Goal: Transaction & Acquisition: Book appointment/travel/reservation

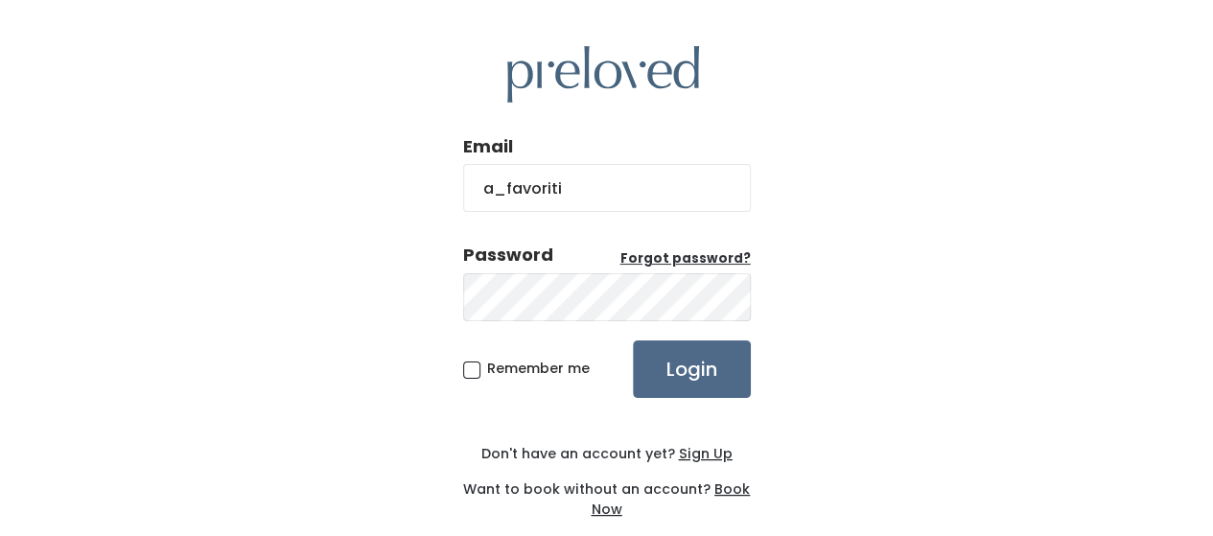
type input "[EMAIL_ADDRESS][DOMAIN_NAME]"
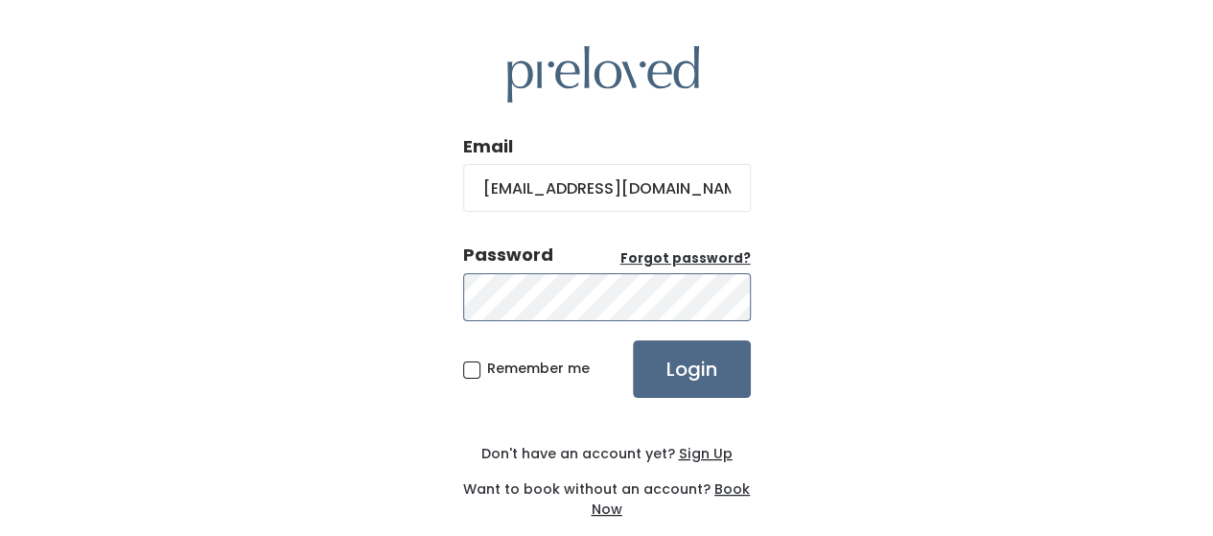
click at [633, 340] on input "Login" at bounding box center [692, 369] width 118 height 58
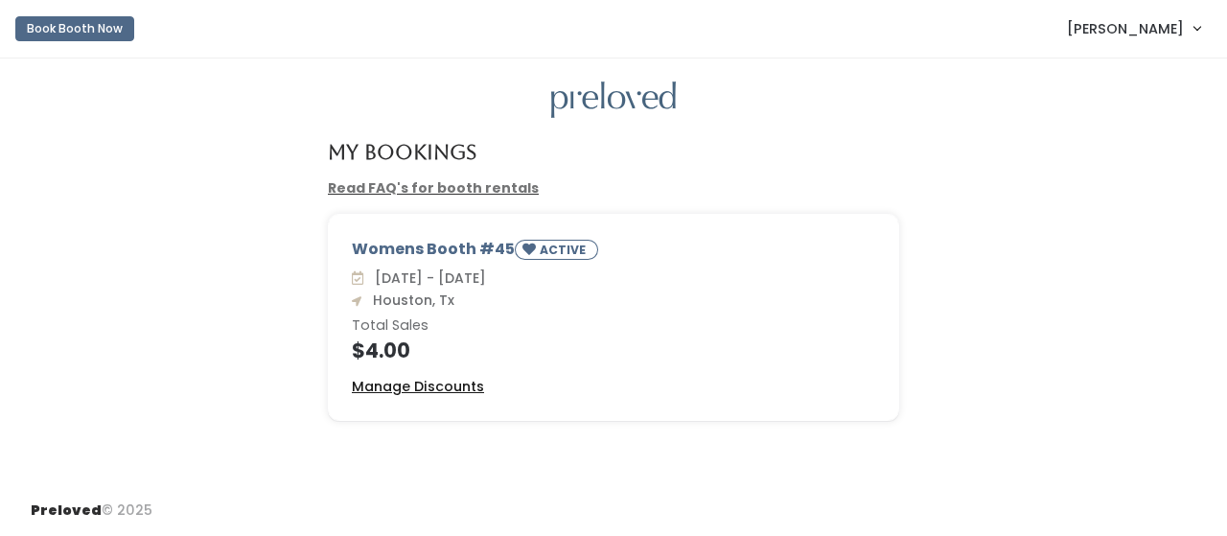
click at [445, 385] on u "Manage Discounts" at bounding box center [418, 386] width 132 height 19
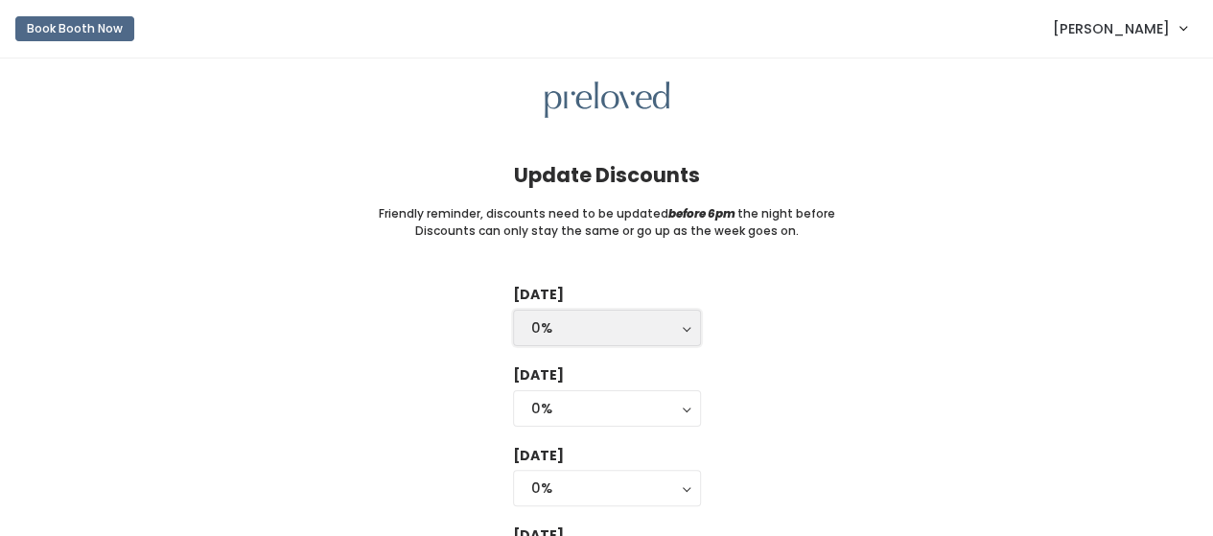
click at [652, 325] on div "0%" at bounding box center [606, 327] width 151 height 21
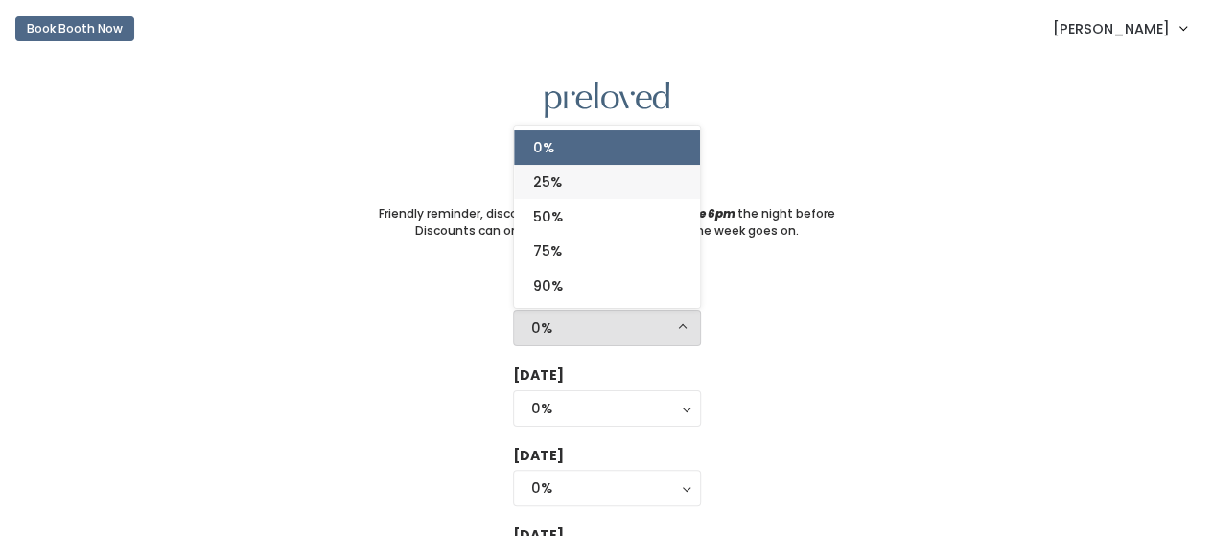
click at [582, 182] on link "25%" at bounding box center [607, 182] width 186 height 35
select select "25%"
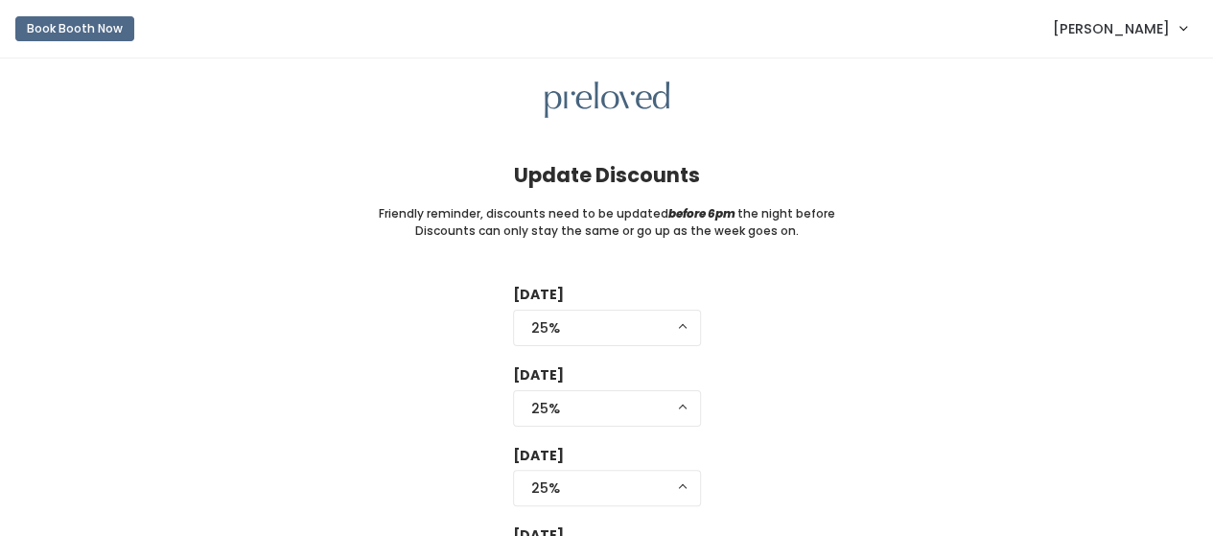
click at [808, 403] on div "Tuesday 0% 25% 50% 75% 90% 25% 0% 25% 50% 75% 90% Wednesday 0% 25% 50% 75% 90% …" at bounding box center [607, 469] width 1152 height 368
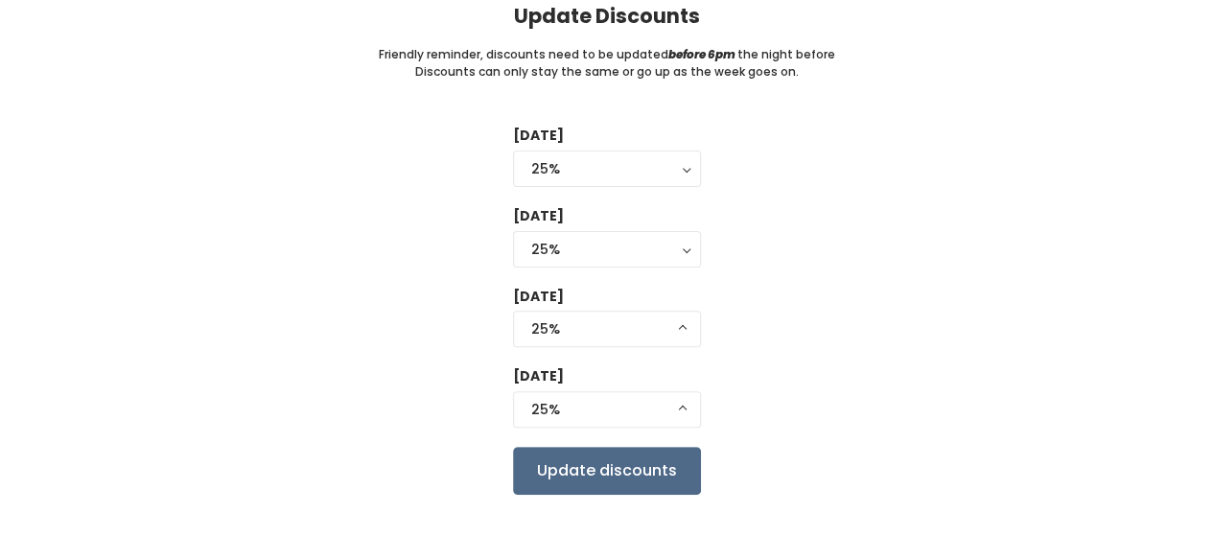
scroll to position [190, 0]
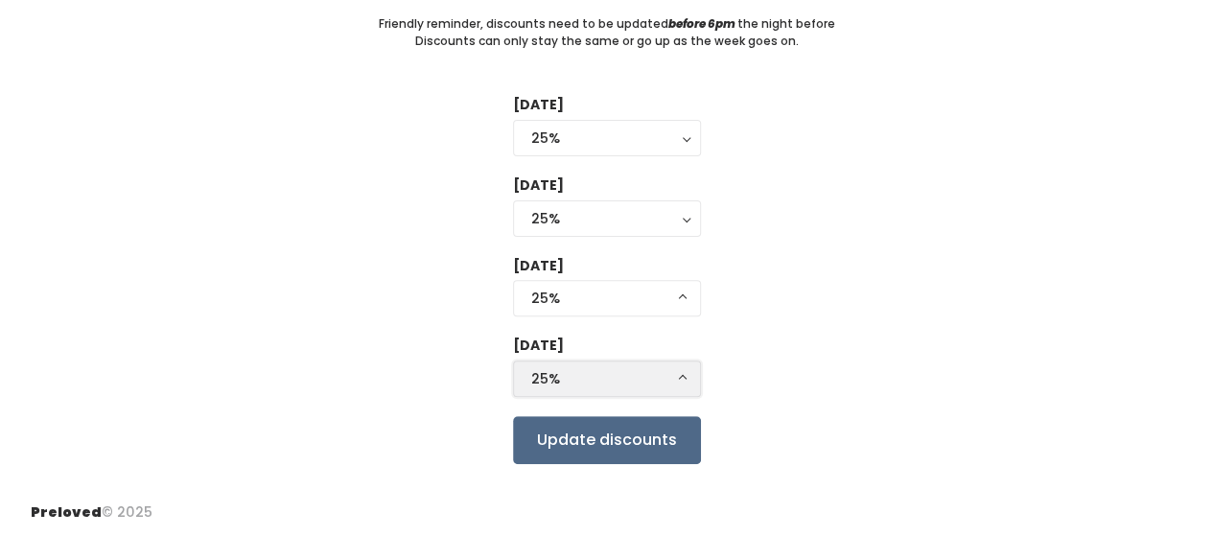
click at [643, 378] on div "25%" at bounding box center [606, 378] width 151 height 21
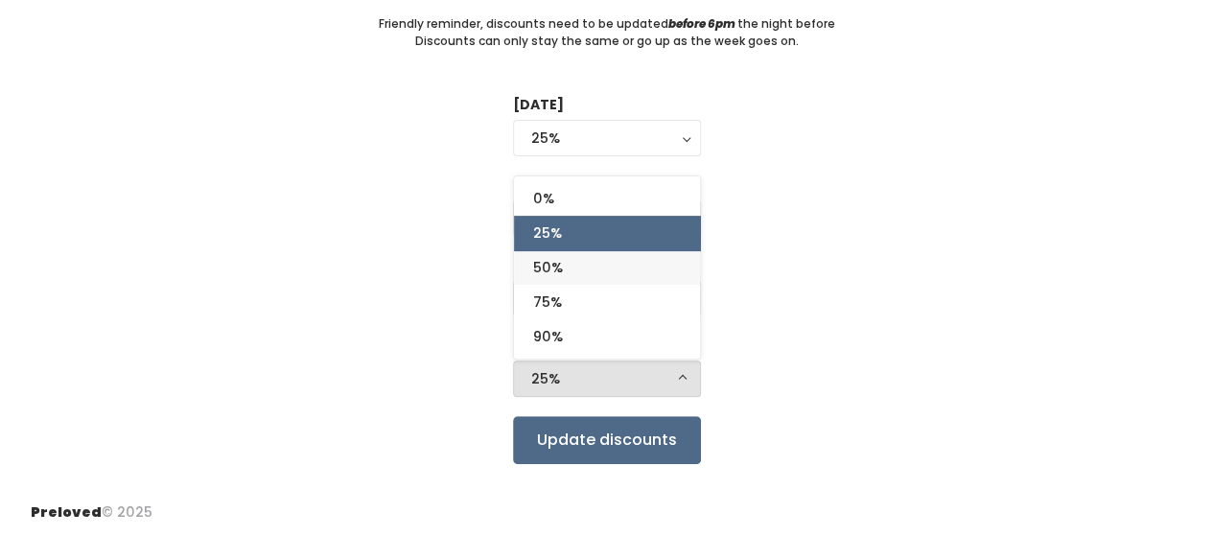
click at [571, 268] on link "50%" at bounding box center [607, 267] width 186 height 35
select select "50%"
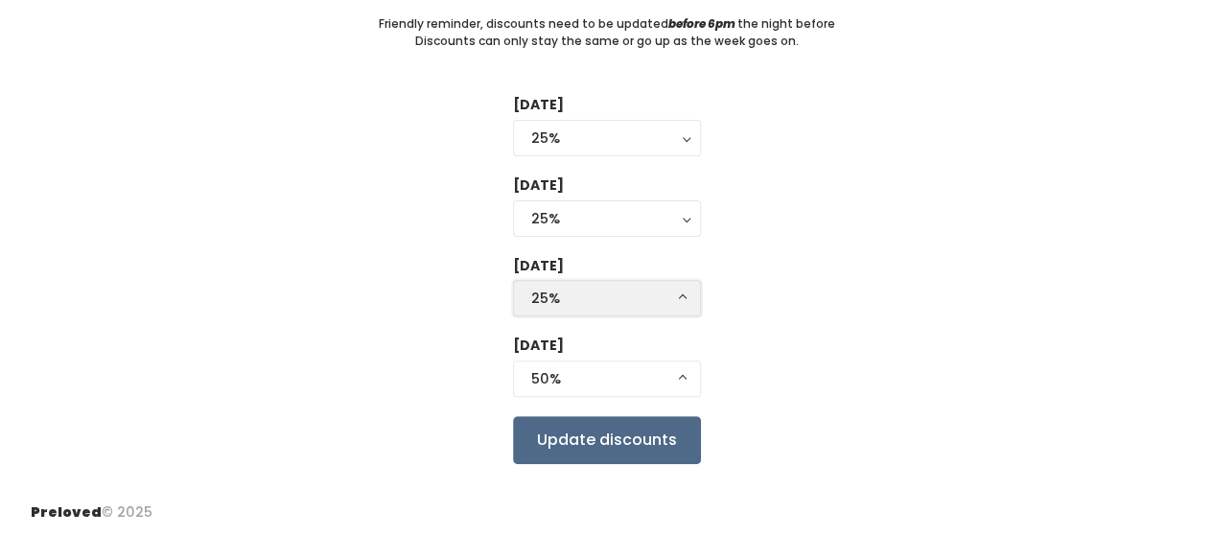
click at [572, 298] on div "25%" at bounding box center [606, 298] width 151 height 21
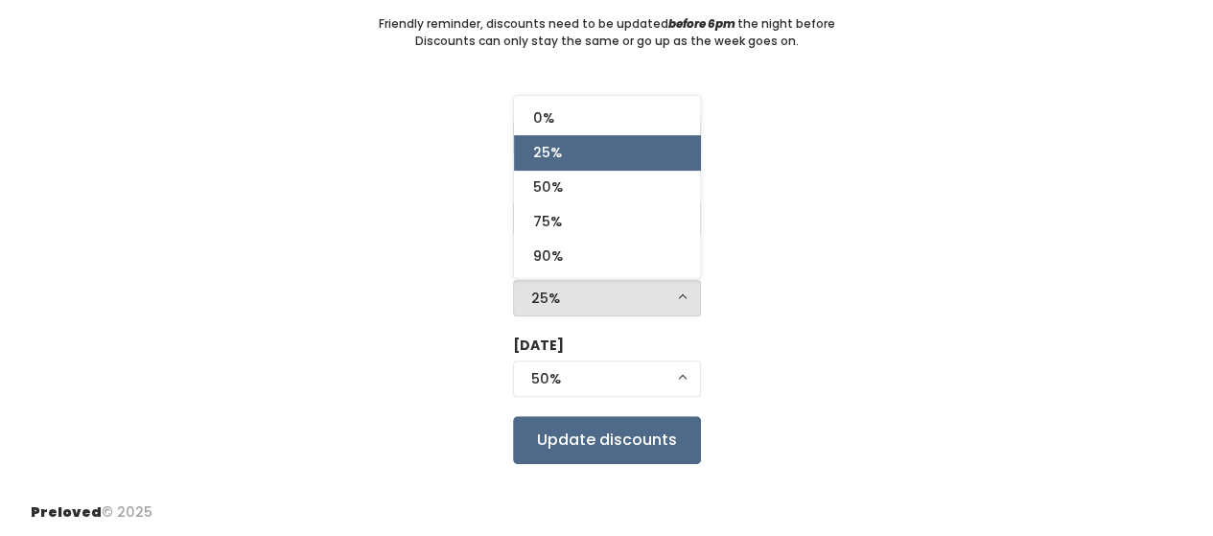
click at [555, 153] on span "25%" at bounding box center [547, 152] width 29 height 21
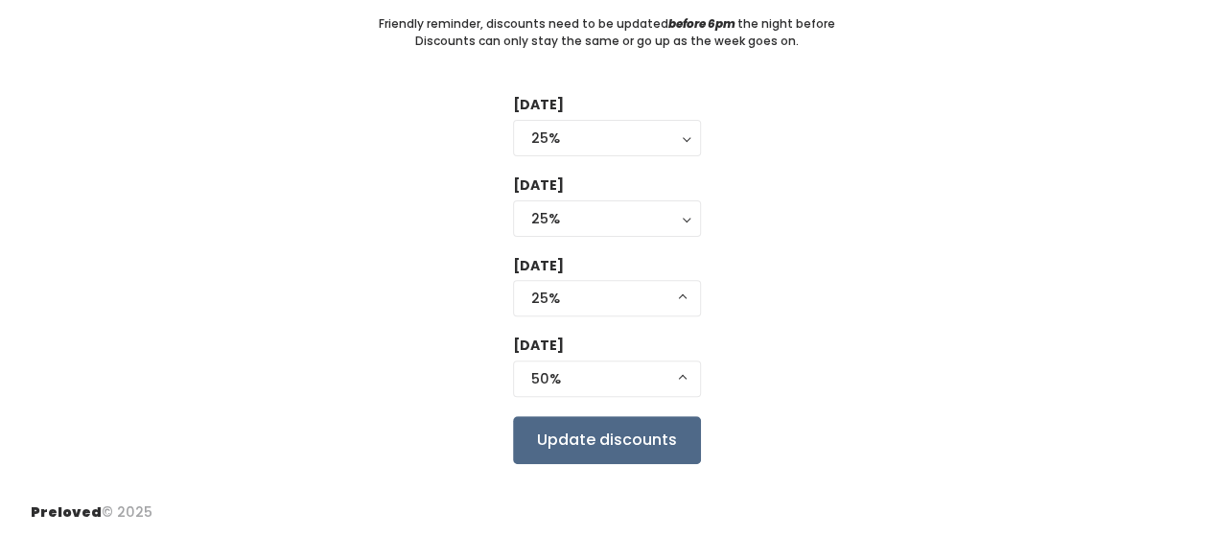
click at [759, 283] on div "Tuesday 0% 25% 50% 75% 90% 25% 0% 25% 50% 75% 90% Wednesday 0% 25% 50% 75% 90% …" at bounding box center [607, 279] width 1152 height 368
click at [583, 298] on div "25%" at bounding box center [606, 298] width 151 height 21
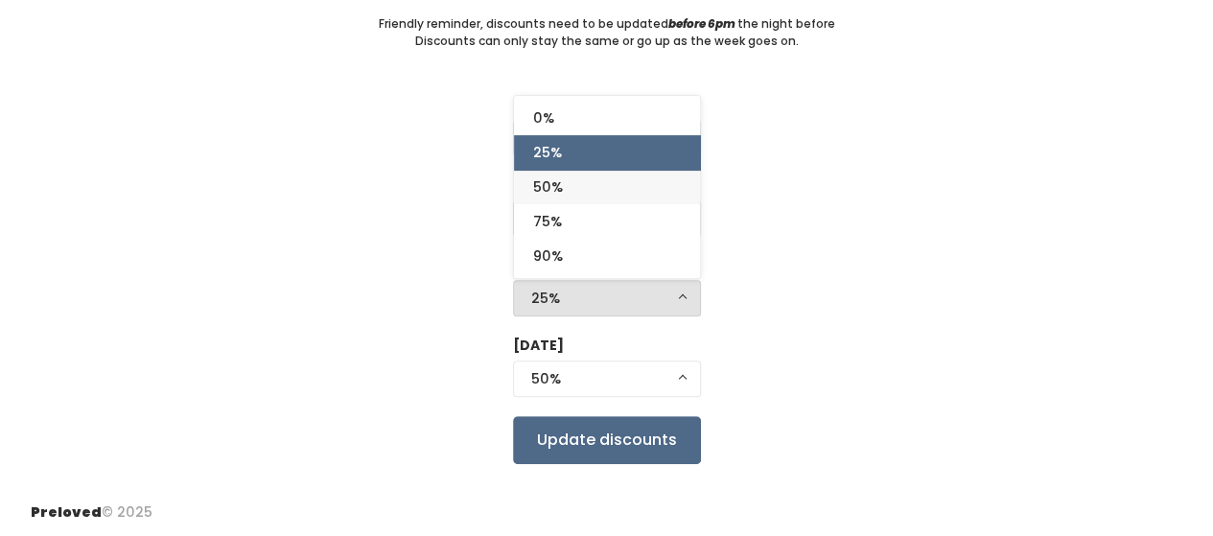
click at [548, 192] on span "50%" at bounding box center [548, 186] width 30 height 21
select select "50%"
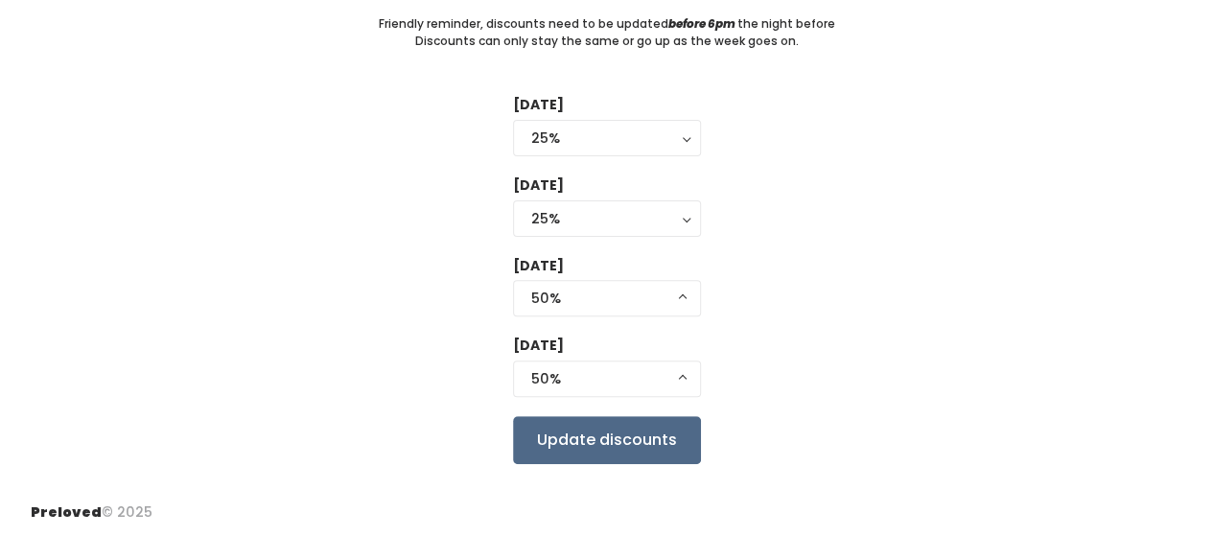
click at [756, 278] on div "Tuesday 0% 25% 50% 75% 90% 25% 0% 25% 50% 75% 90% Wednesday 0% 25% 50% 75% 90% …" at bounding box center [607, 279] width 1152 height 368
click at [645, 440] on input "Update discounts" at bounding box center [607, 440] width 188 height 48
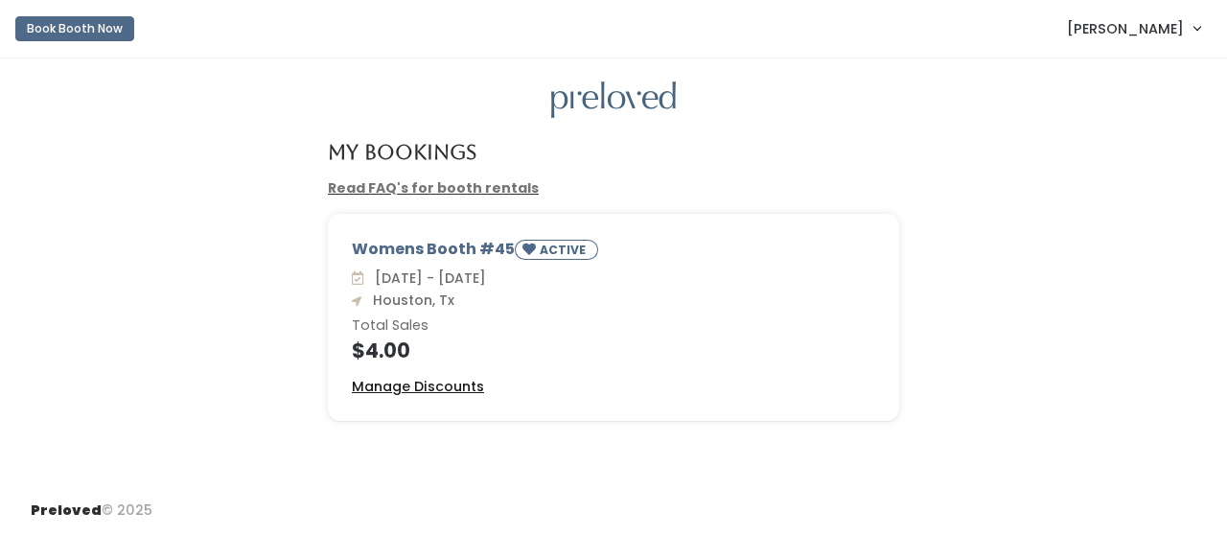
click at [408, 385] on u "Manage Discounts" at bounding box center [418, 386] width 132 height 19
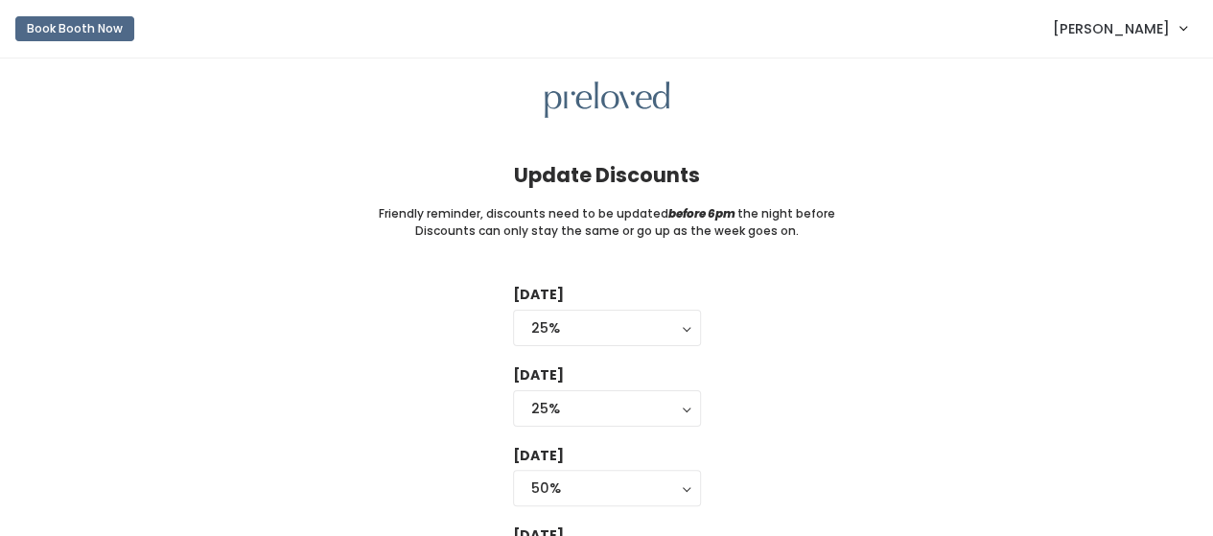
click at [1149, 37] on span "[PERSON_NAME]" at bounding box center [1111, 28] width 117 height 21
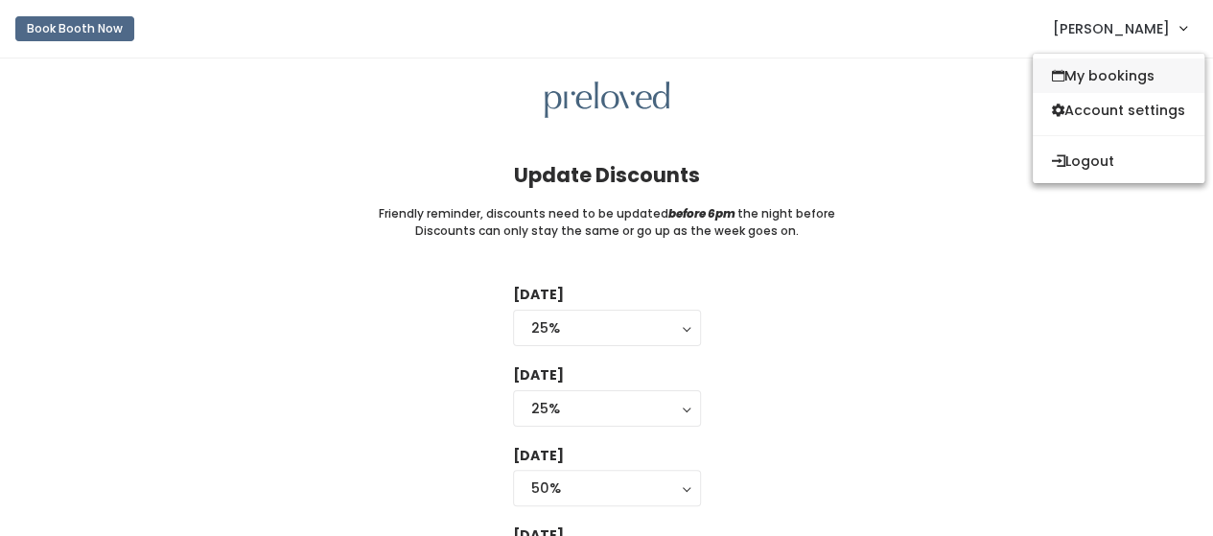
click at [1097, 64] on link "My bookings" at bounding box center [1119, 75] width 172 height 35
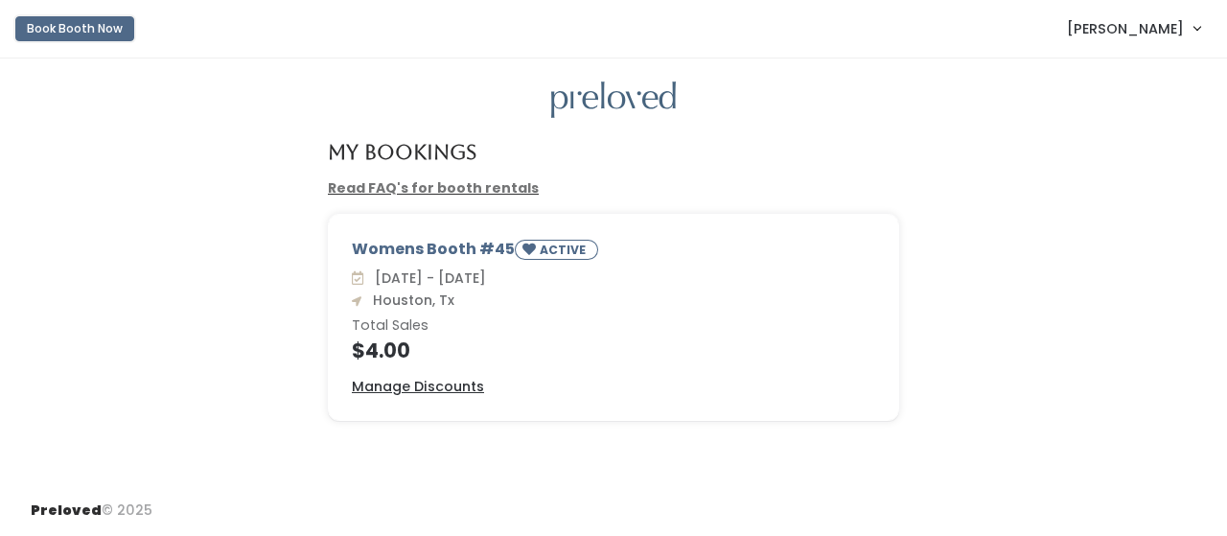
click at [97, 32] on button "Book Booth Now" at bounding box center [74, 28] width 119 height 25
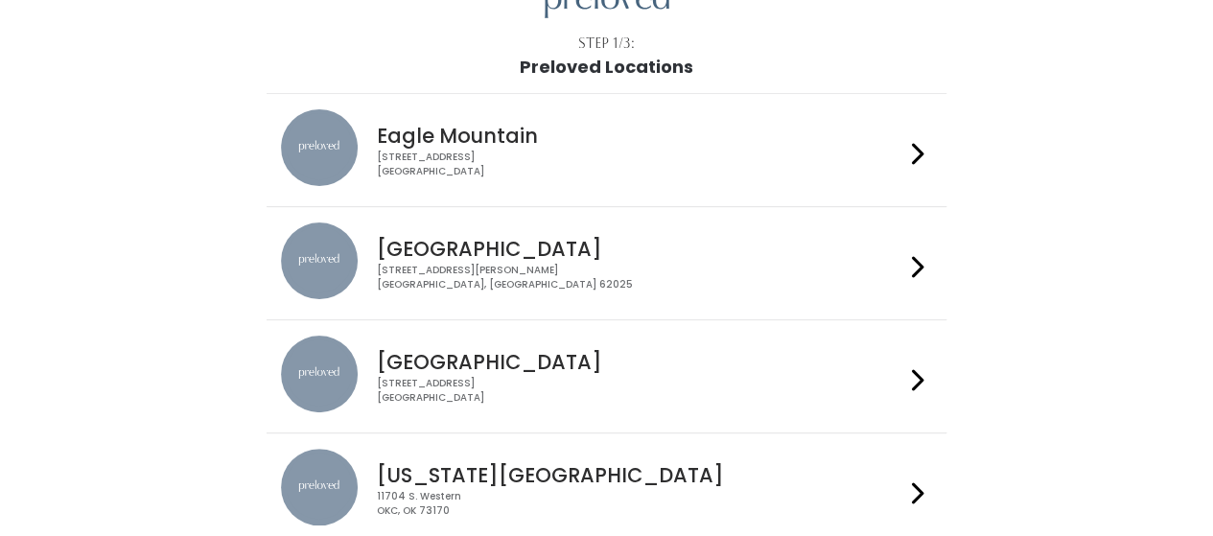
scroll to position [192, 0]
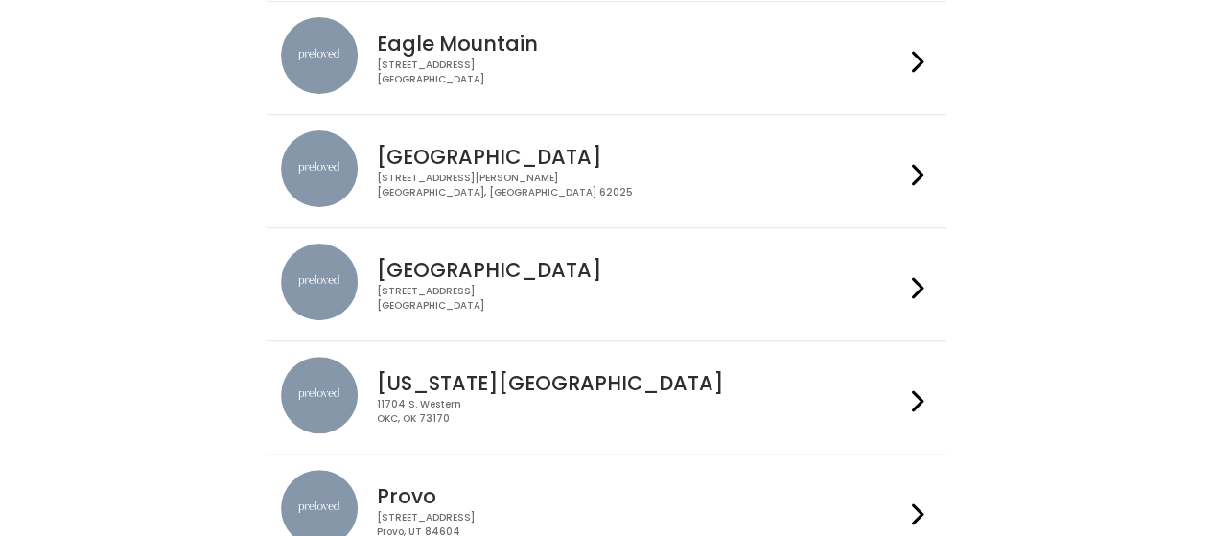
click at [625, 304] on div "[STREET_ADDRESS]" at bounding box center [640, 299] width 527 height 28
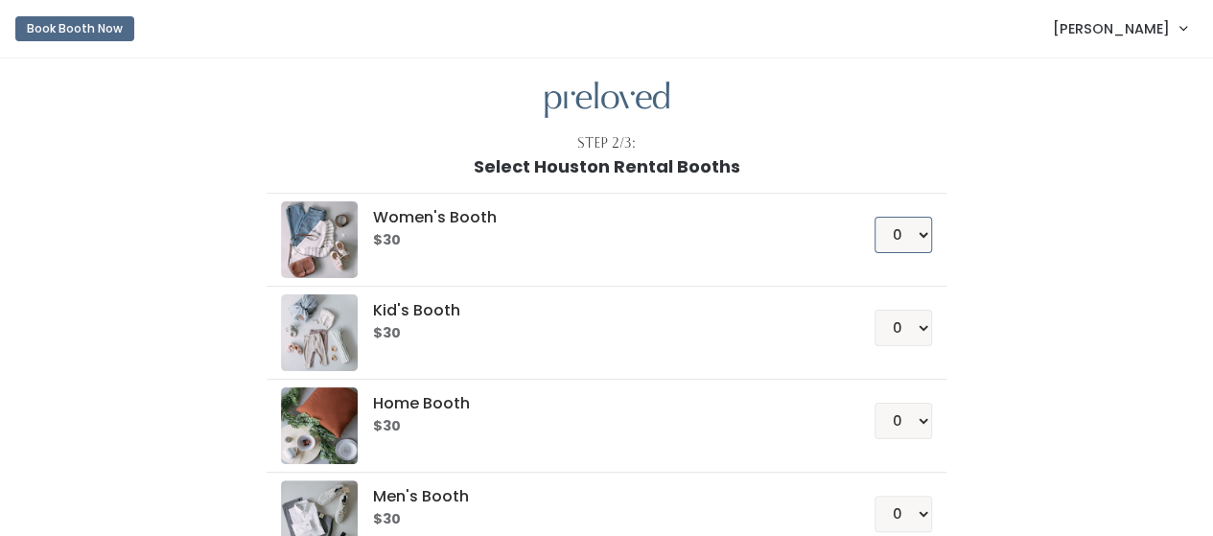
click at [903, 240] on select "0 1 2 3 4" at bounding box center [903, 235] width 58 height 36
select select "1"
click at [875, 217] on select "0 1 2 3 4" at bounding box center [903, 235] width 58 height 36
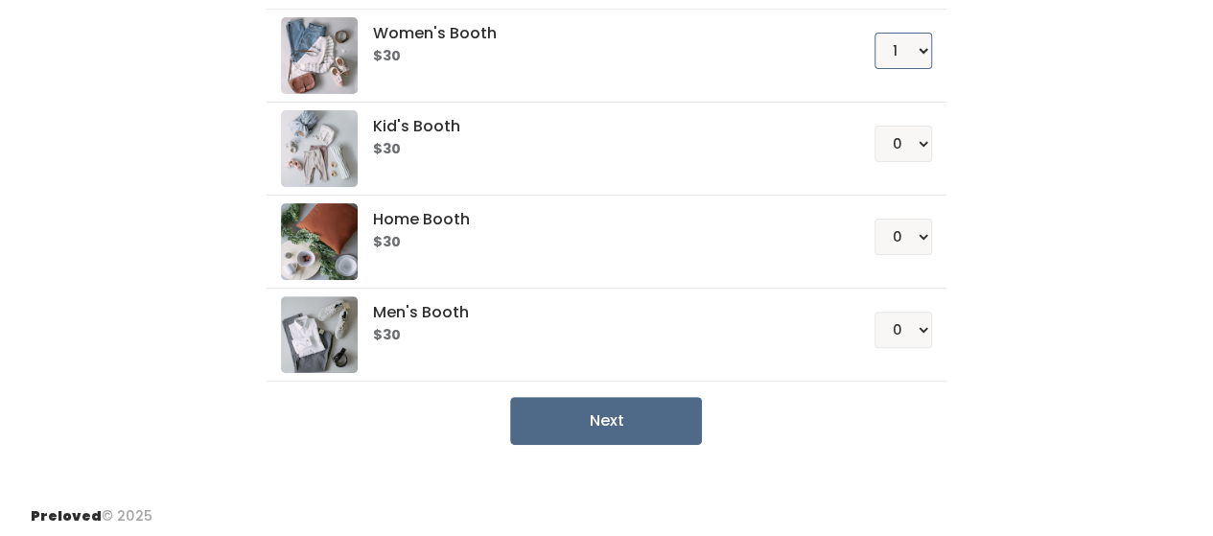
scroll to position [184, 0]
click at [598, 413] on button "Next" at bounding box center [606, 421] width 192 height 48
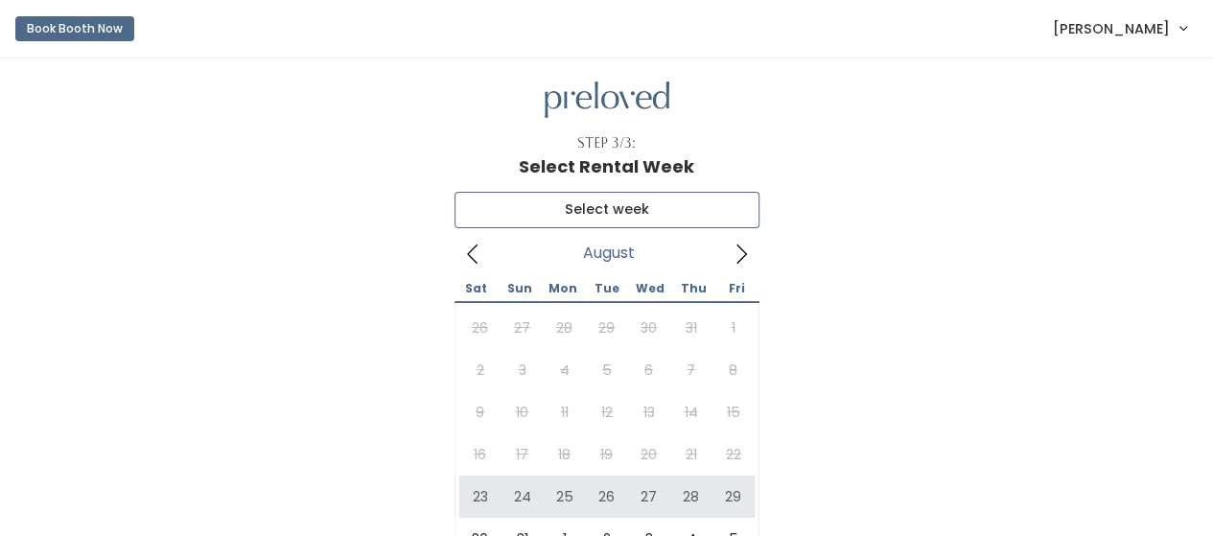
type input "[DATE] to [DATE]"
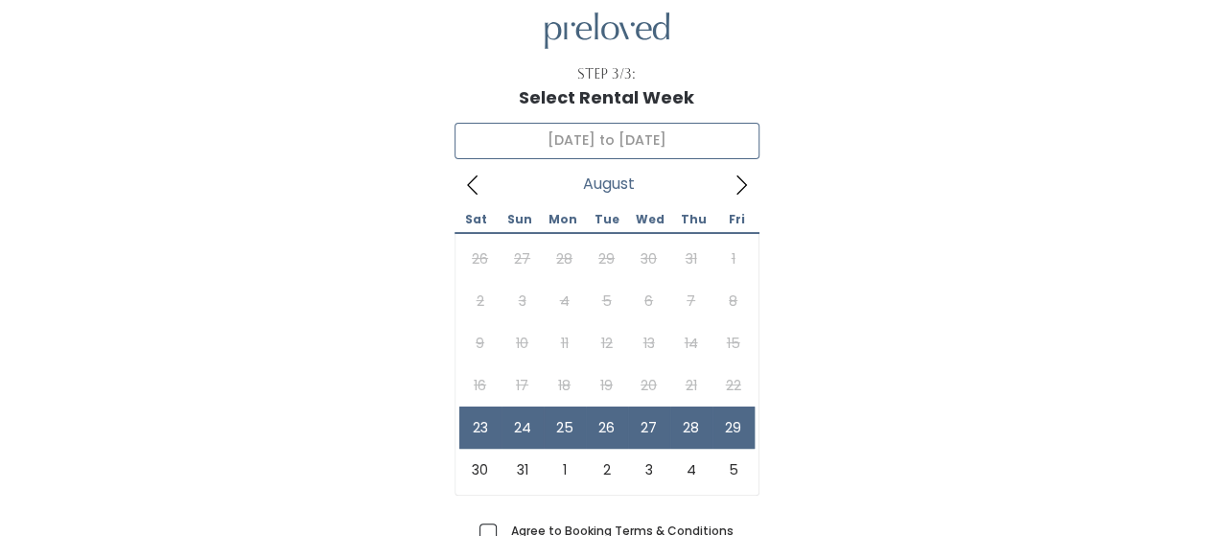
scroll to position [96, 0]
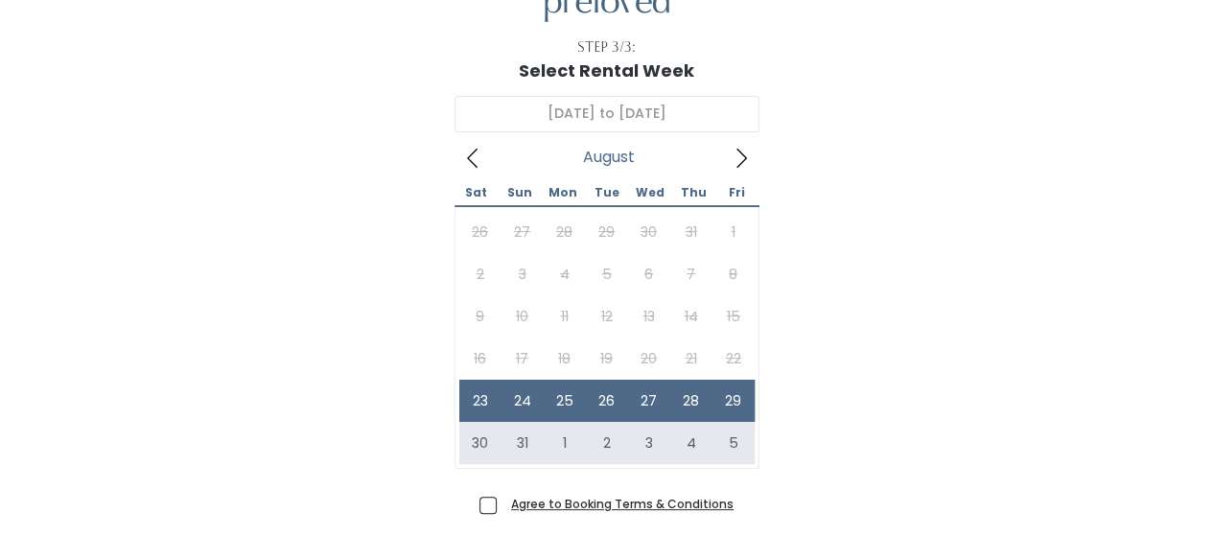
click at [503, 507] on span "Agree to Booking Terms & Conditions" at bounding box center [618, 503] width 230 height 19
click at [503, 506] on input "Agree to Booking Terms & Conditions" at bounding box center [509, 500] width 12 height 12
checkbox input "true"
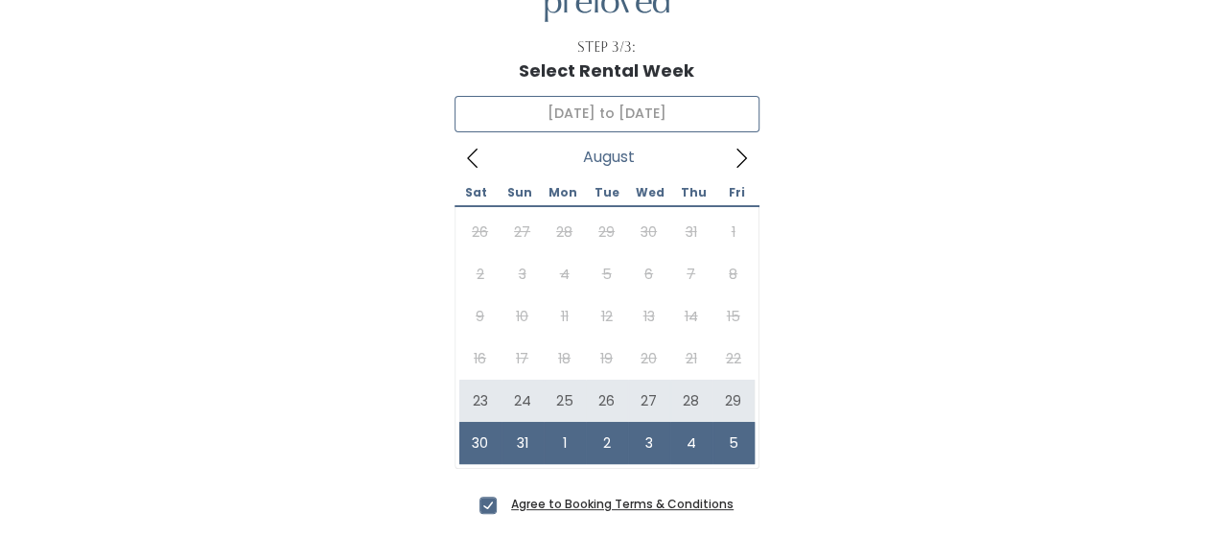
type input "August 23 to August 29"
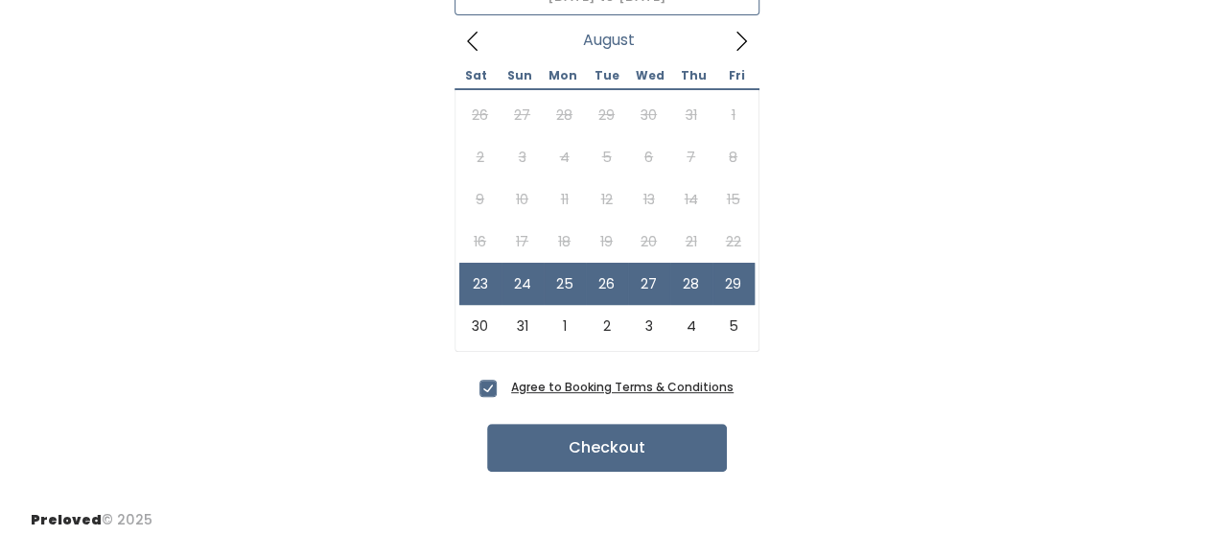
scroll to position [221, 0]
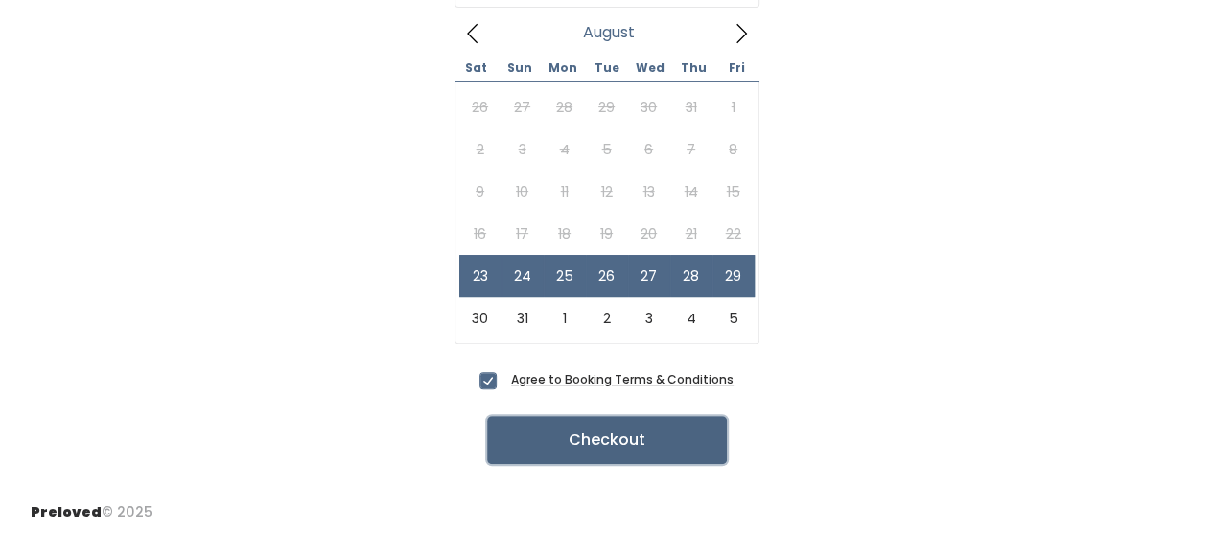
click at [632, 444] on button "Checkout" at bounding box center [607, 440] width 240 height 48
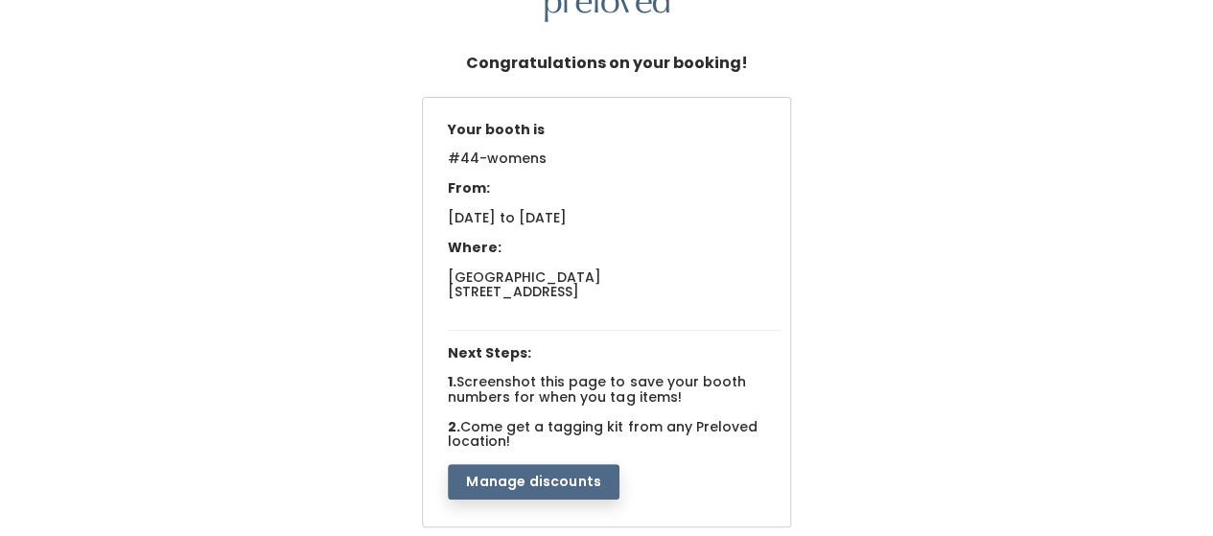
scroll to position [192, 0]
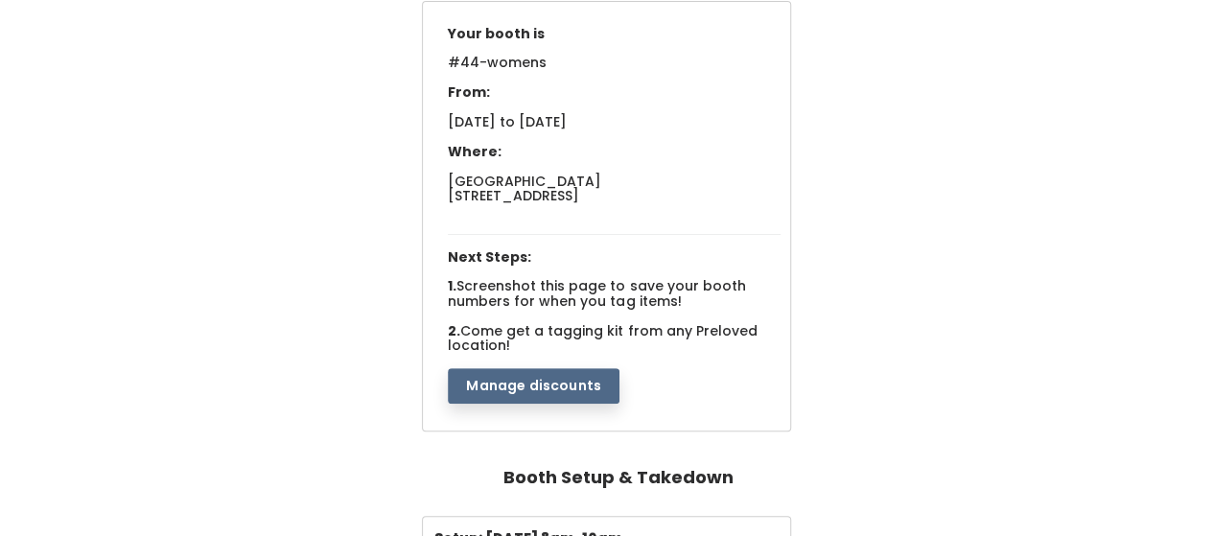
click at [504, 394] on button "Manage discounts" at bounding box center [534, 386] width 172 height 36
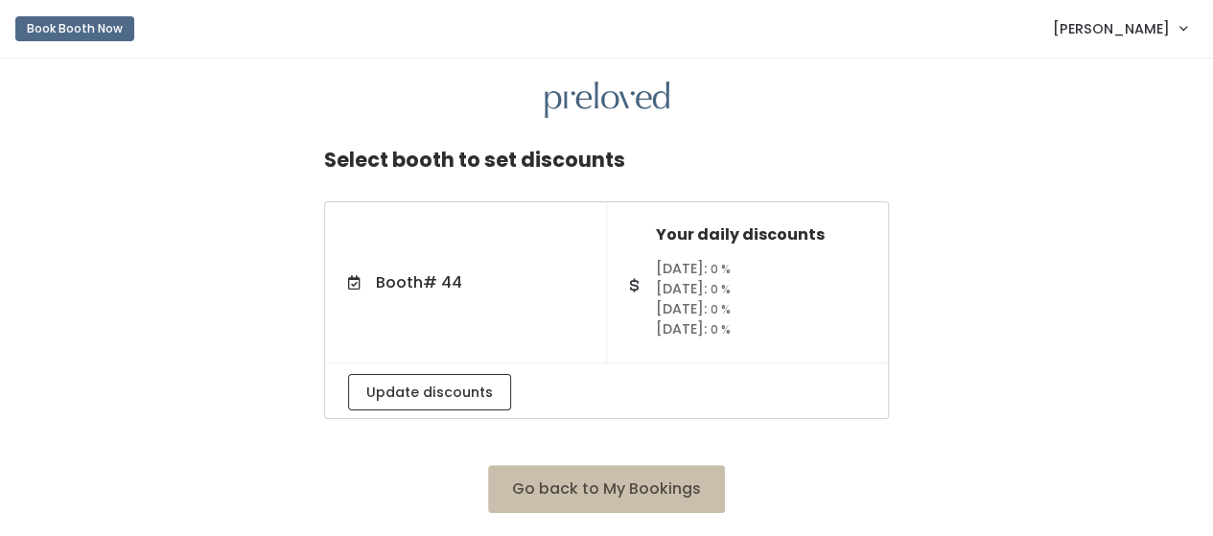
click at [1005, 245] on div "Booth # 44 Your daily discounts [DATE]: 0 % [DATE]: 0 % [DATE]: 0 % [DATE]: 0 %" at bounding box center [606, 321] width 1175 height 241
click at [454, 398] on button "Update discounts" at bounding box center [429, 392] width 163 height 36
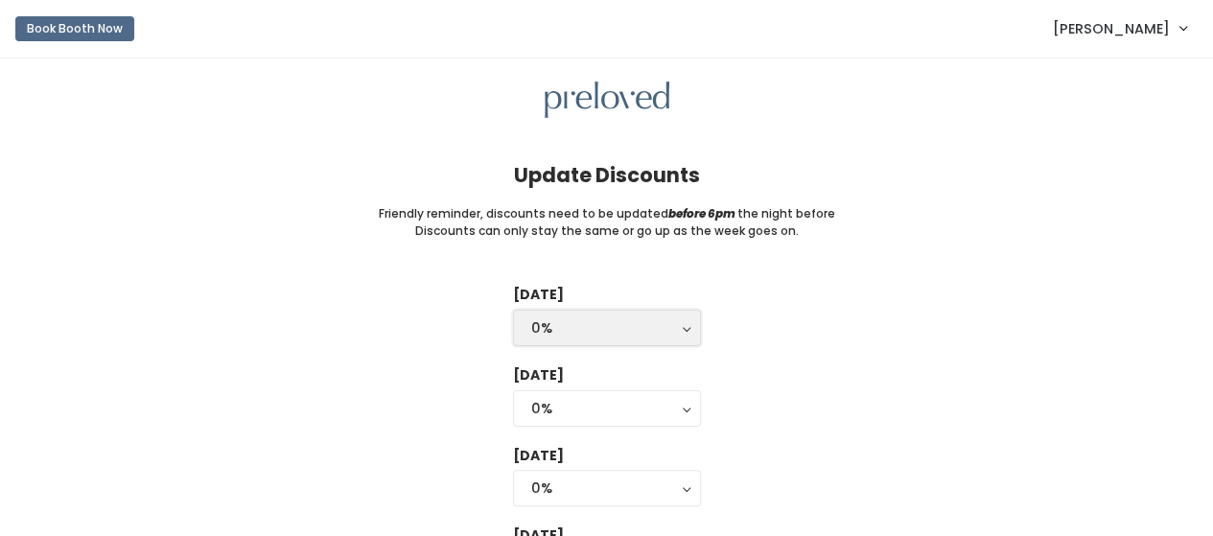
click at [599, 337] on div "0%" at bounding box center [606, 327] width 151 height 21
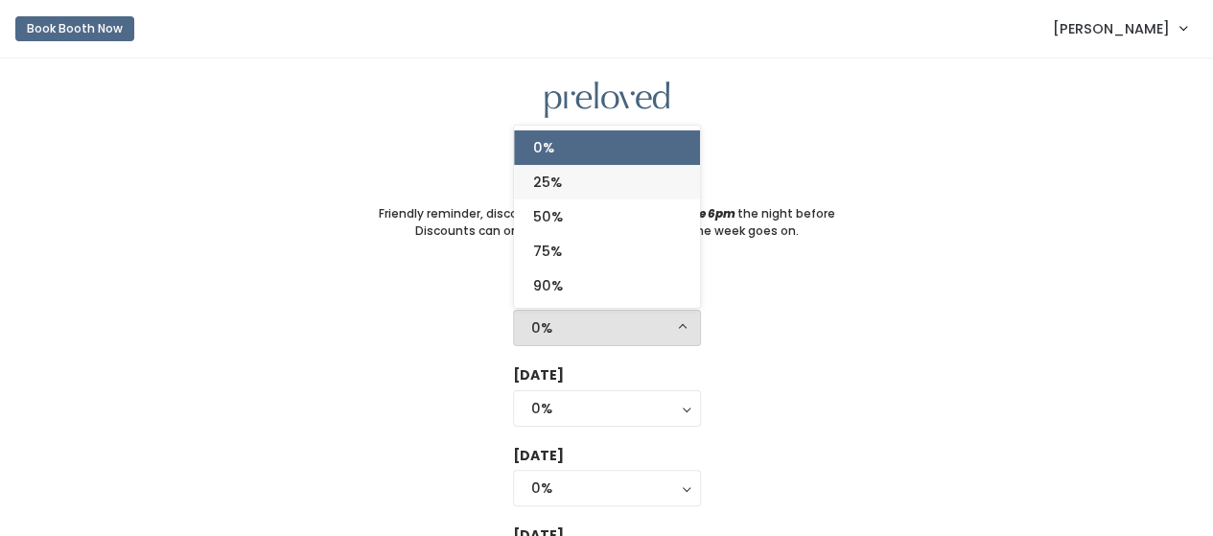
click at [580, 189] on link "25%" at bounding box center [607, 182] width 186 height 35
select select "25%"
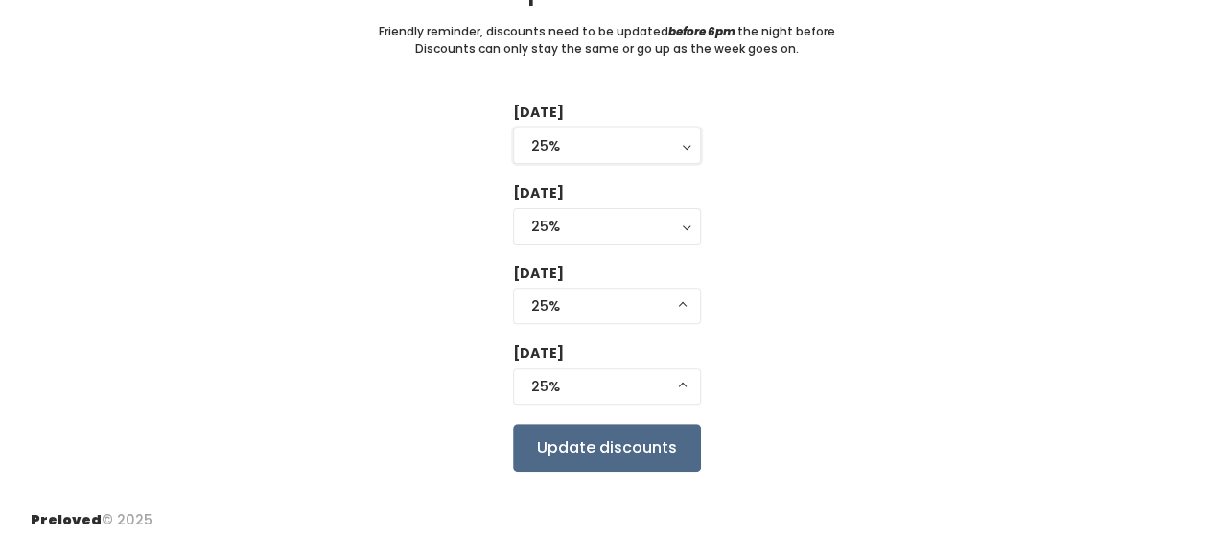
scroll to position [190, 0]
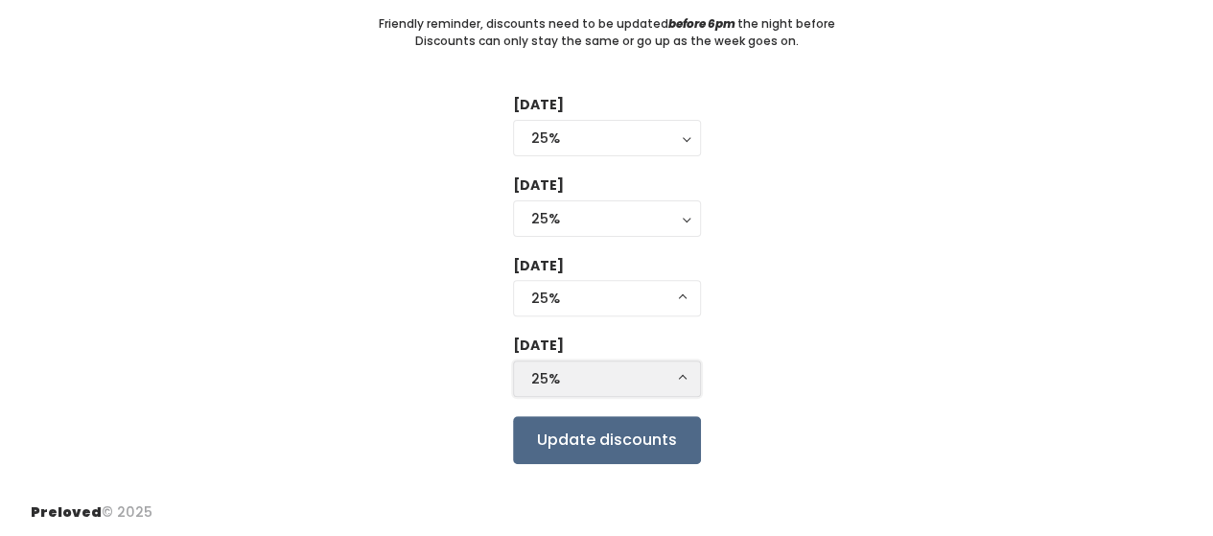
click at [607, 381] on div "25%" at bounding box center [606, 378] width 151 height 21
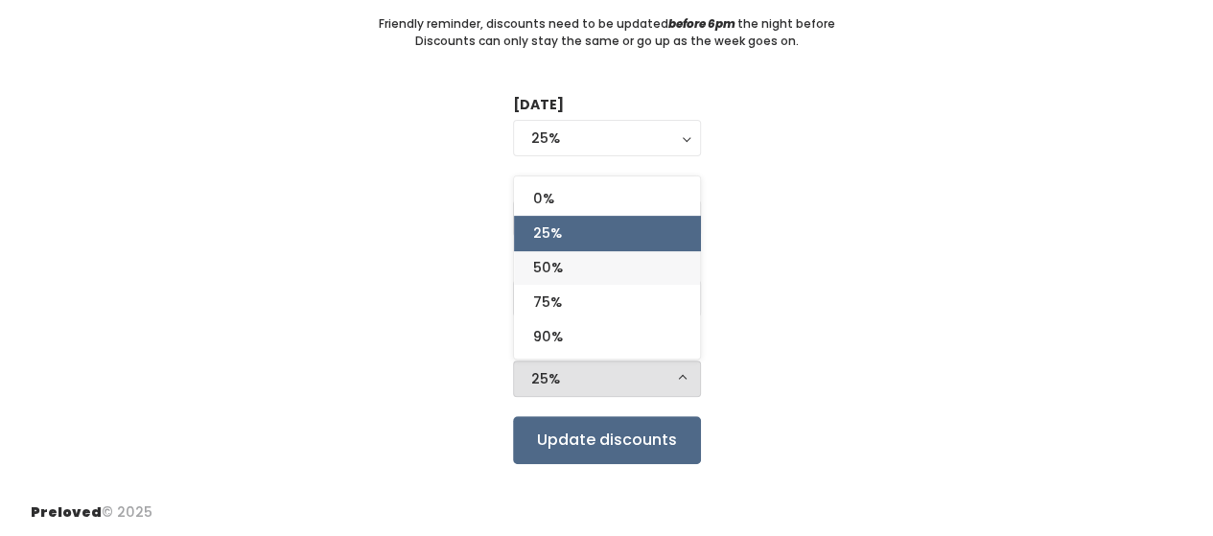
click at [543, 271] on span "50%" at bounding box center [548, 267] width 30 height 21
select select "50%"
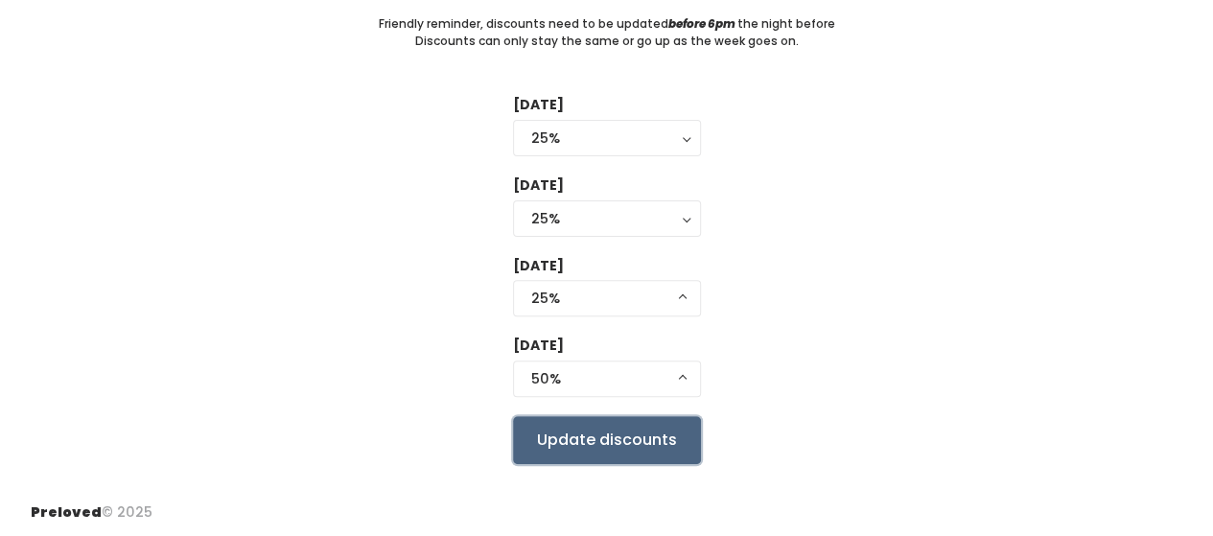
click at [635, 442] on input "Update discounts" at bounding box center [607, 440] width 188 height 48
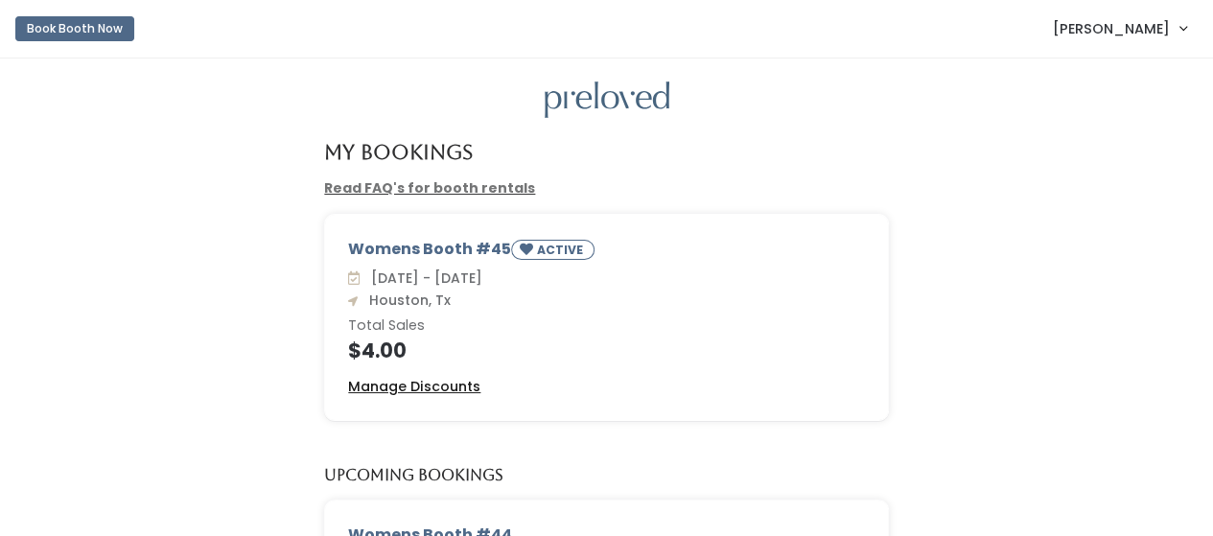
click at [445, 385] on u "Manage Discounts" at bounding box center [414, 386] width 132 height 19
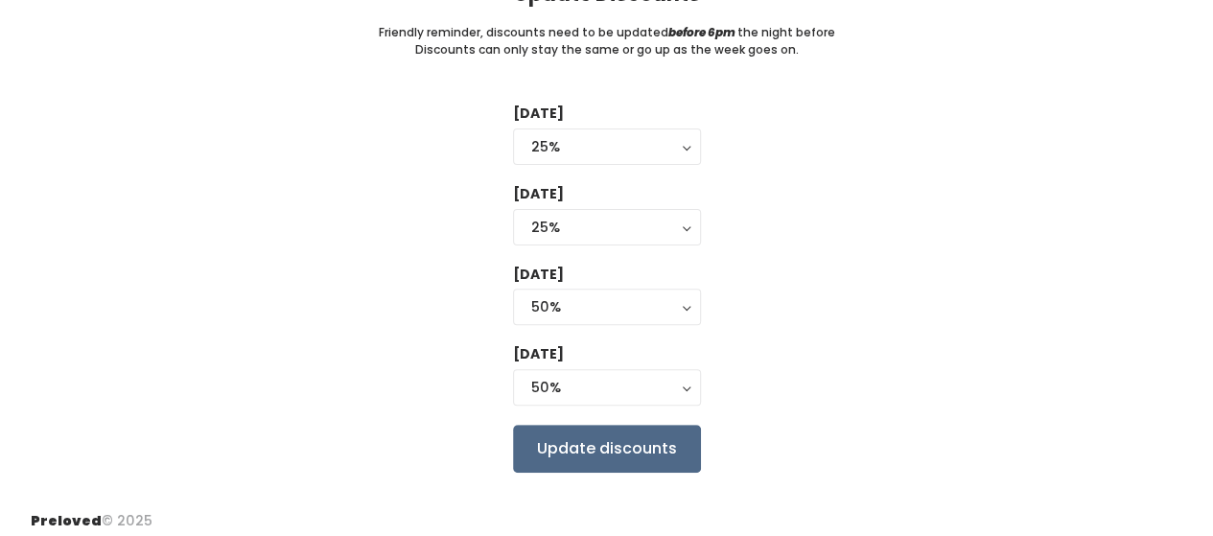
scroll to position [190, 0]
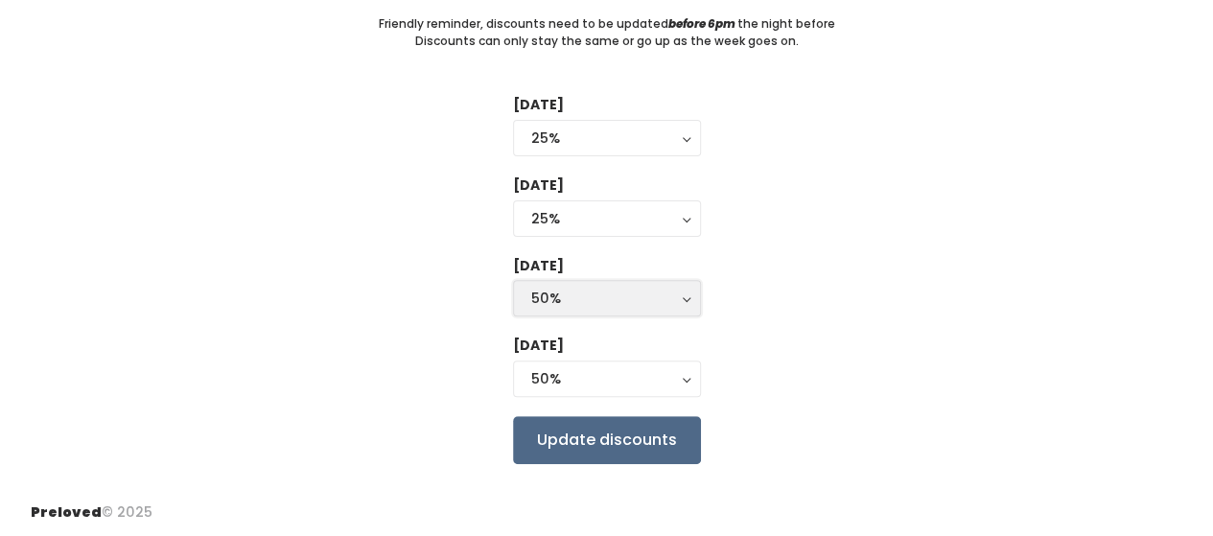
click at [568, 305] on div "50%" at bounding box center [606, 298] width 151 height 21
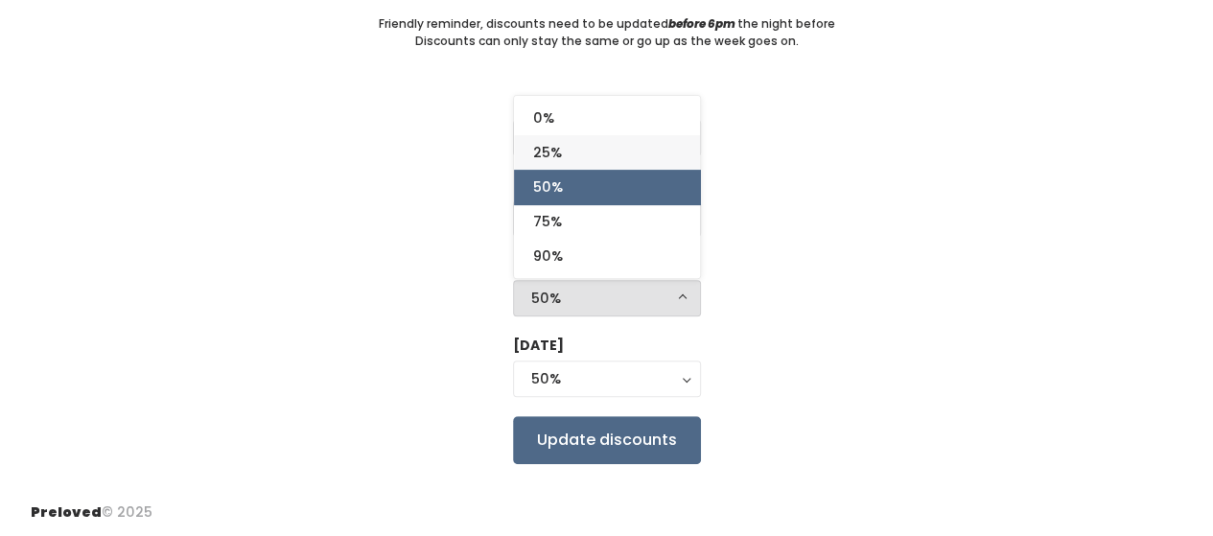
drag, startPoint x: 539, startPoint y: 153, endPoint x: 539, endPoint y: 164, distance: 10.5
click at [539, 152] on span "25%" at bounding box center [547, 152] width 29 height 21
select select "25%"
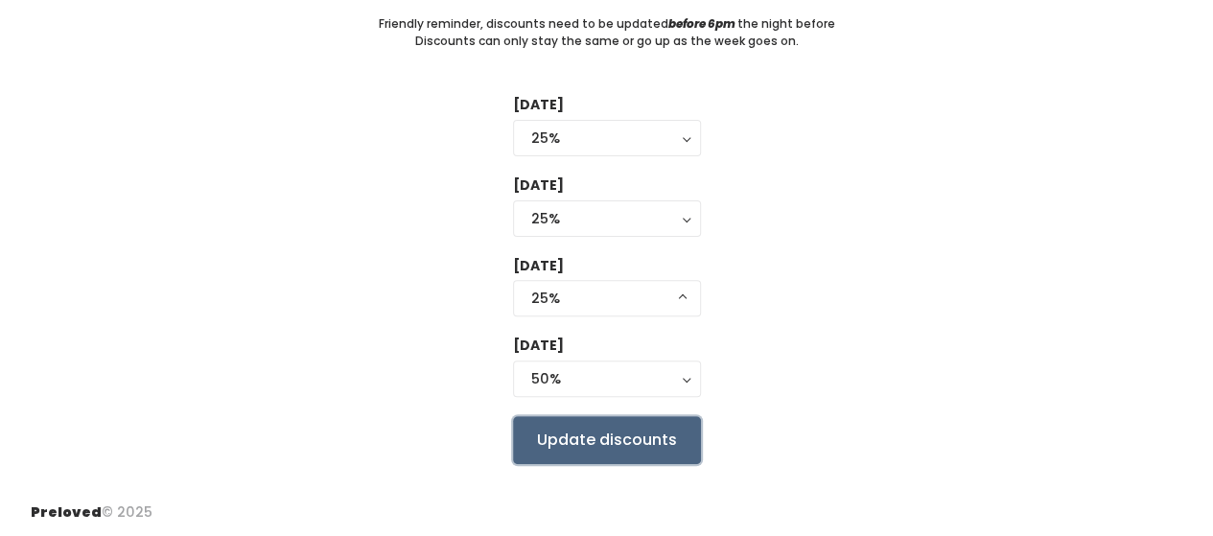
click at [626, 444] on input "Update discounts" at bounding box center [607, 440] width 188 height 48
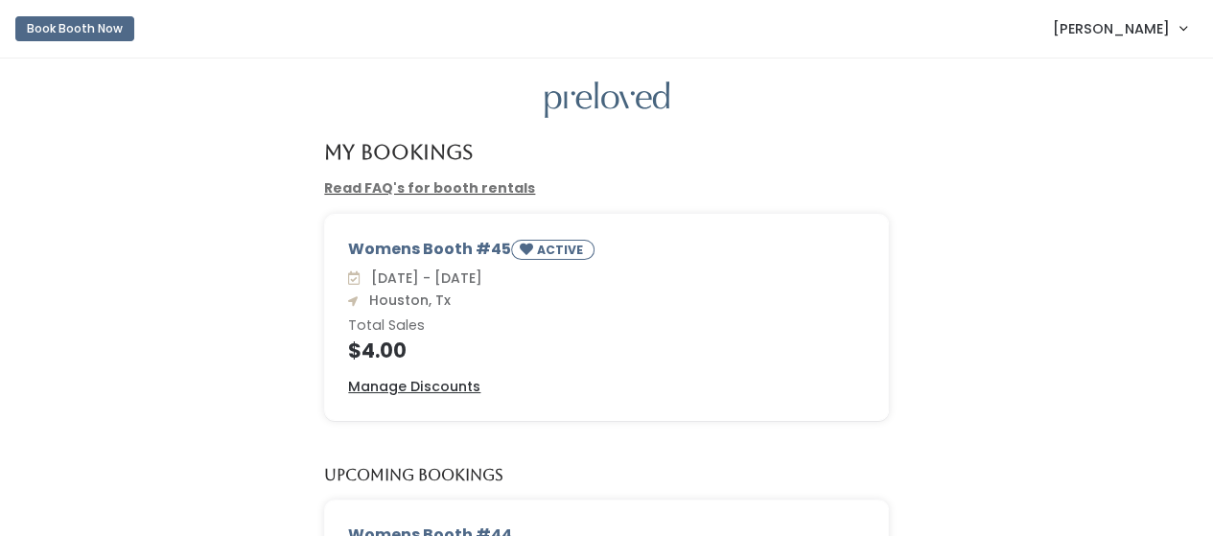
click at [407, 185] on link "Read FAQ's for booth rentals" at bounding box center [429, 187] width 211 height 19
click at [71, 34] on button "Book Booth Now" at bounding box center [74, 28] width 119 height 25
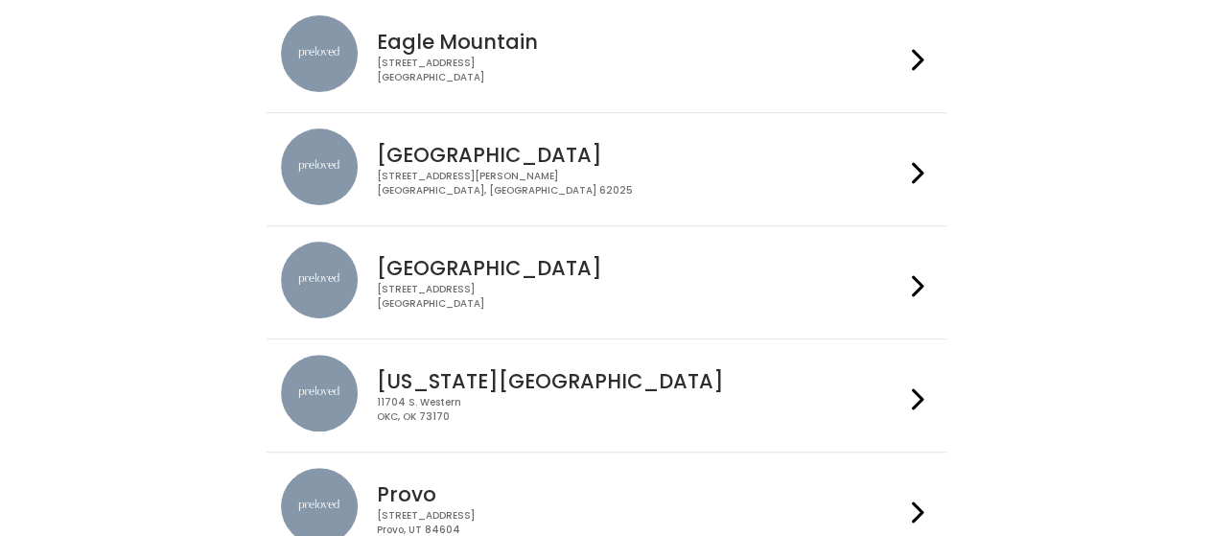
scroll to position [288, 0]
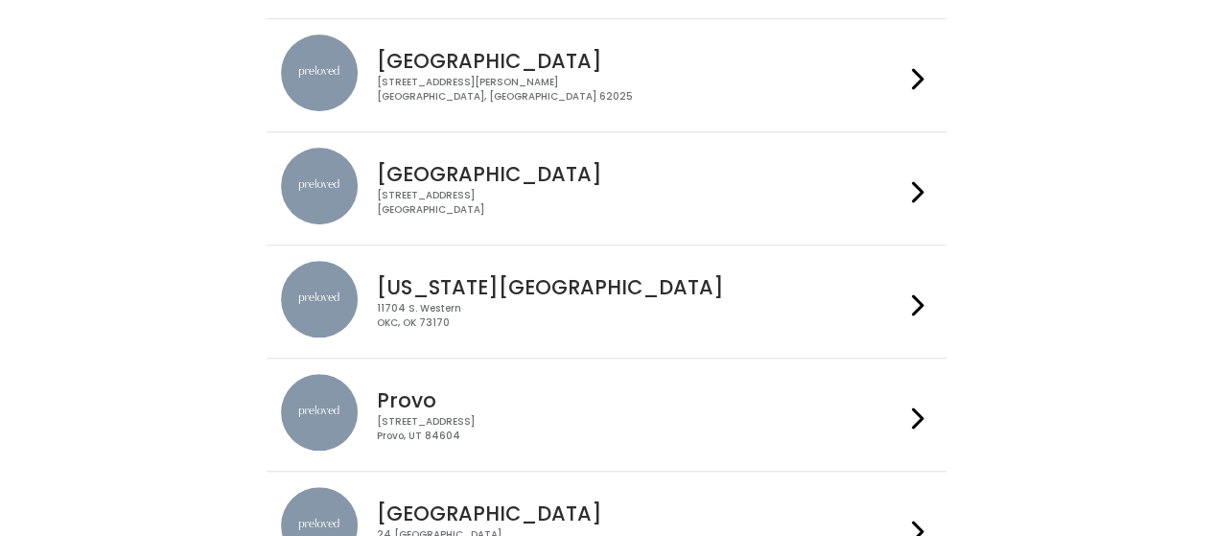
click at [447, 204] on div "3903 N Braeswood Blvd Houston, TX 77025" at bounding box center [640, 203] width 527 height 28
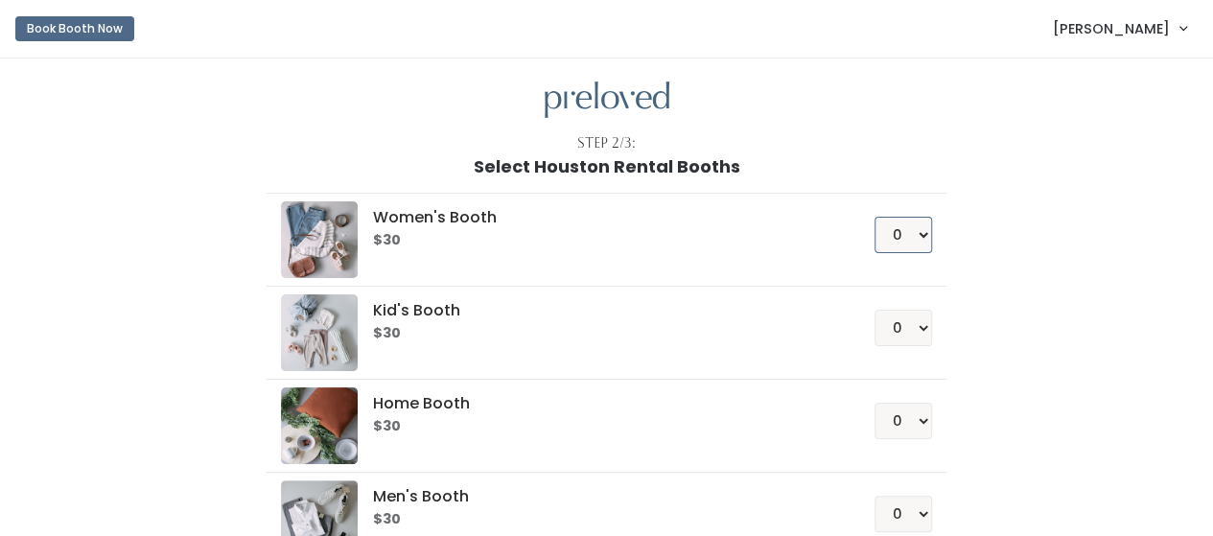
click at [903, 237] on select "0 1 2 3 4" at bounding box center [903, 235] width 58 height 36
select select "1"
click at [875, 217] on select "0 1 2 3 4" at bounding box center [903, 235] width 58 height 36
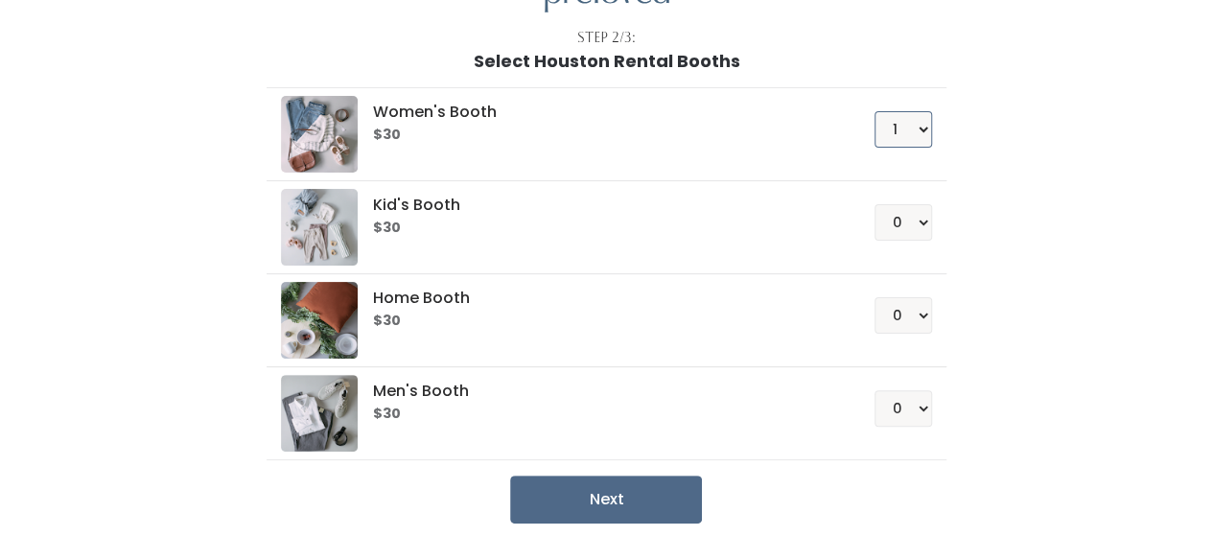
scroll to position [184, 0]
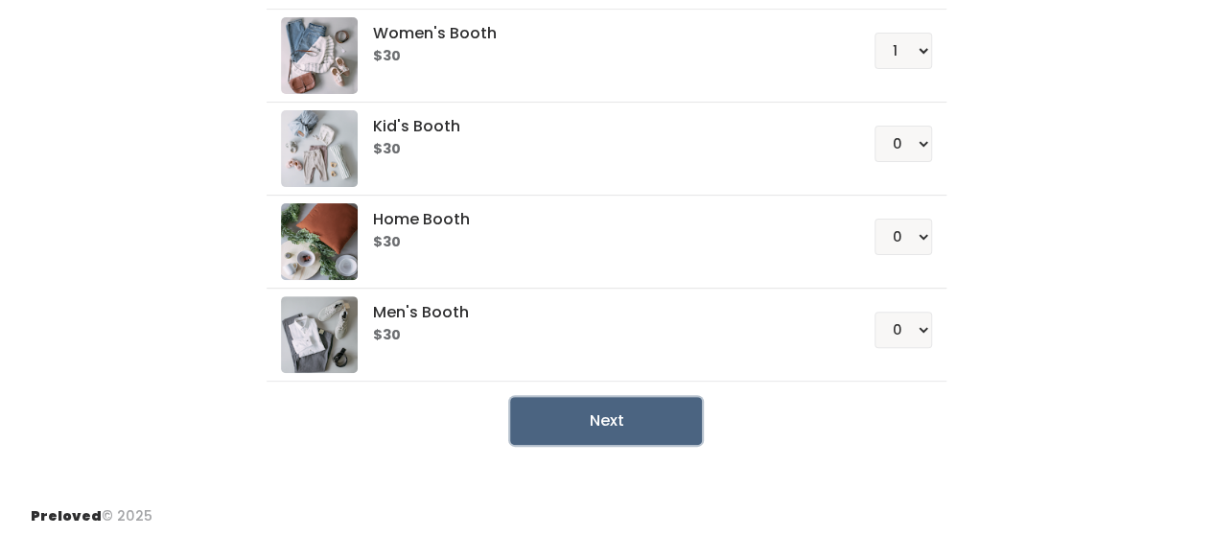
click at [642, 421] on button "Next" at bounding box center [606, 421] width 192 height 48
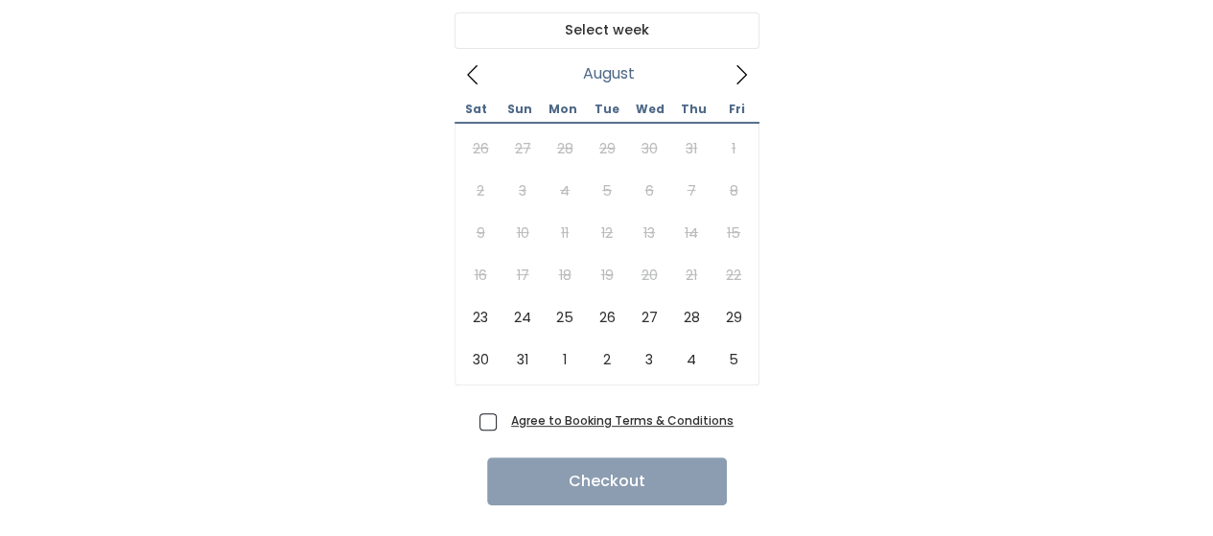
scroll to position [192, 0]
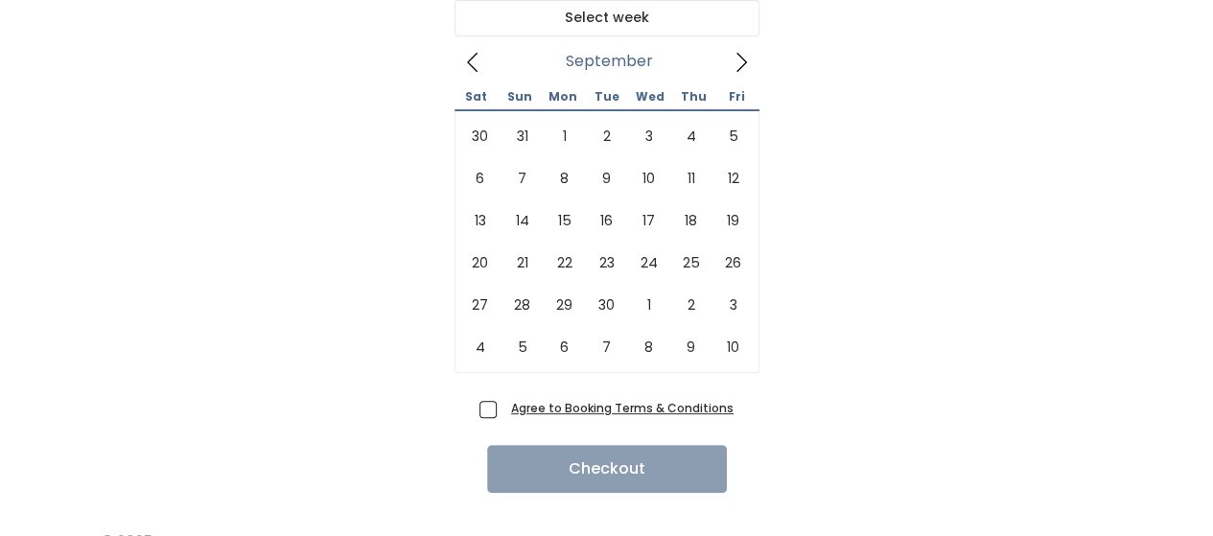
click at [742, 58] on icon at bounding box center [741, 62] width 11 height 19
click at [471, 68] on icon at bounding box center [472, 62] width 21 height 21
click at [738, 60] on icon at bounding box center [741, 62] width 21 height 21
